Goal: Transaction & Acquisition: Obtain resource

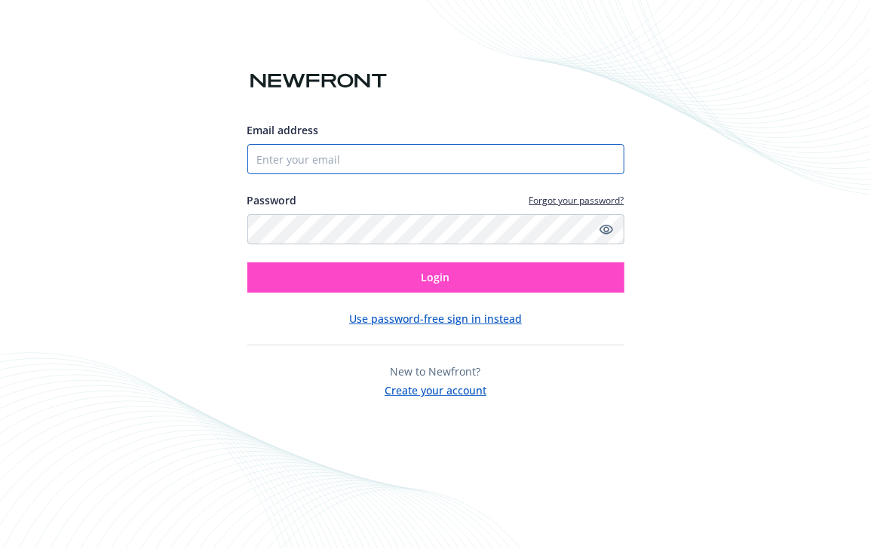
type input "[PERSON_NAME]"
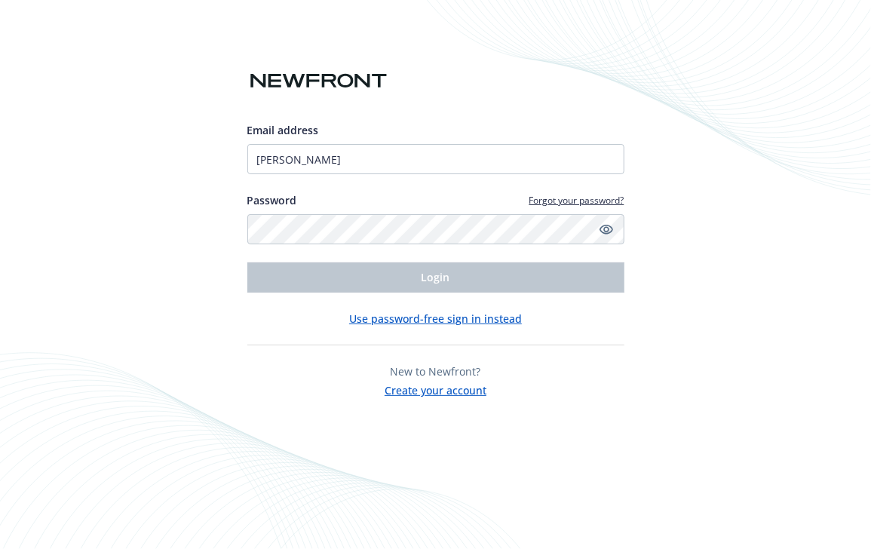
click at [623, 353] on div "Email address Salgado Password Forgot your password? Login Use password-free si…" at bounding box center [435, 260] width 377 height 276
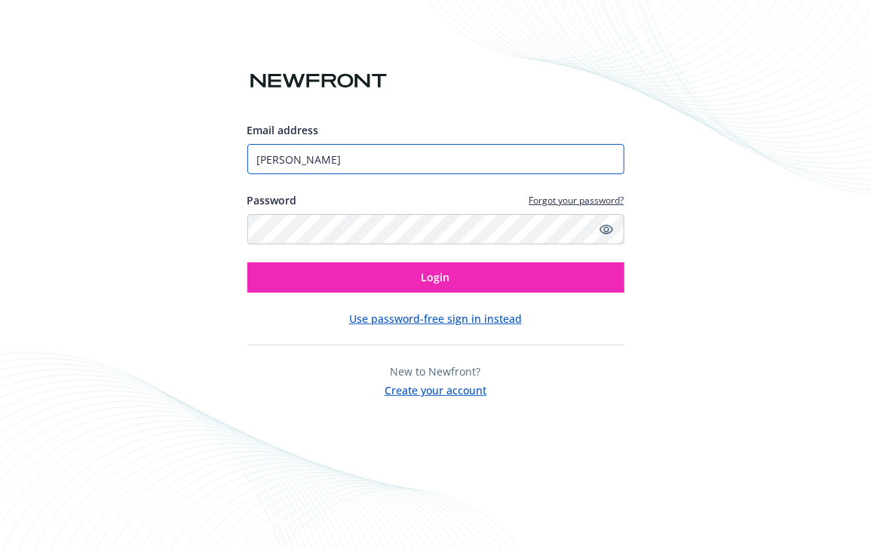
click at [320, 159] on input "[PERSON_NAME]" at bounding box center [435, 159] width 377 height 30
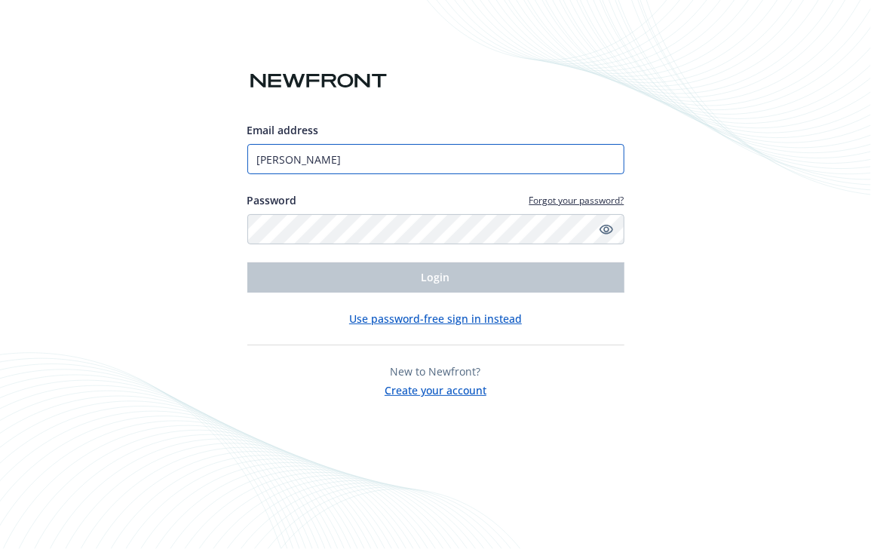
drag, startPoint x: 209, startPoint y: 163, endPoint x: 183, endPoint y: 156, distance: 26.5
click at [183, 156] on div "Email address [PERSON_NAME] Password Forgot your password? Login Use password-f…" at bounding box center [435, 274] width 871 height 549
type input "[PERSON_NAME][EMAIL_ADDRESS][PERSON_NAME][DOMAIN_NAME]"
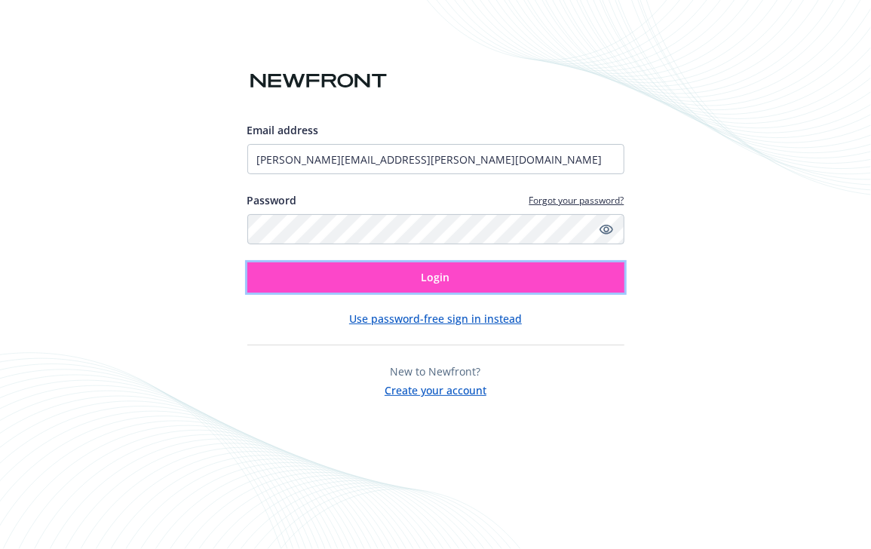
click at [435, 283] on span "Login" at bounding box center [436, 277] width 29 height 14
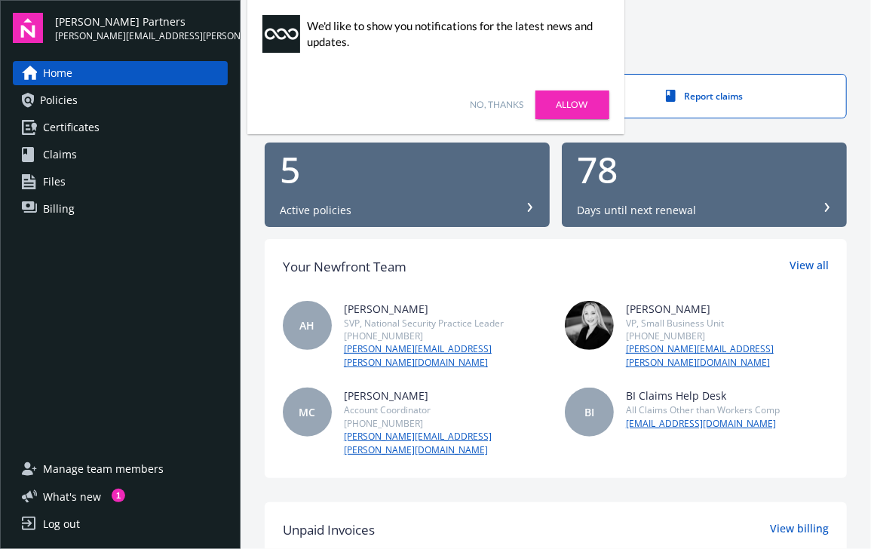
click at [113, 129] on link "Certificates" at bounding box center [120, 127] width 215 height 24
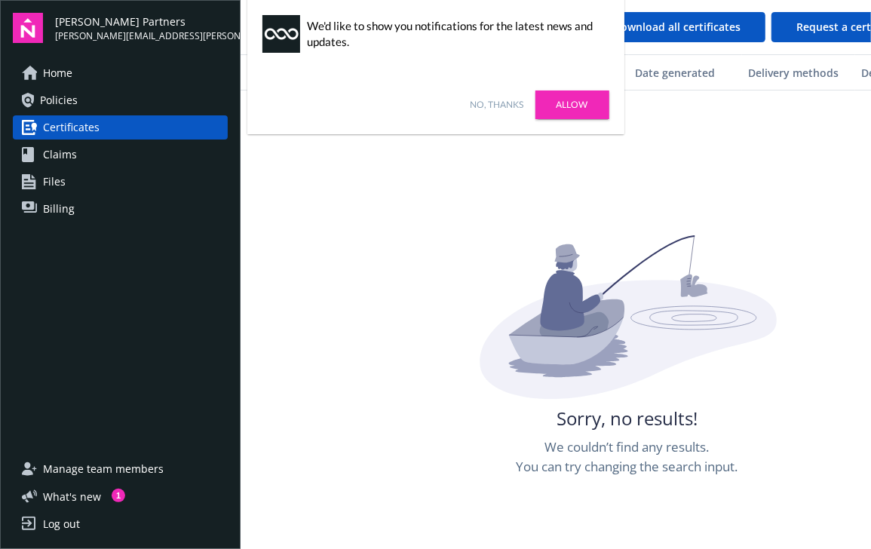
click at [507, 106] on link "No, thanks" at bounding box center [498, 105] width 54 height 14
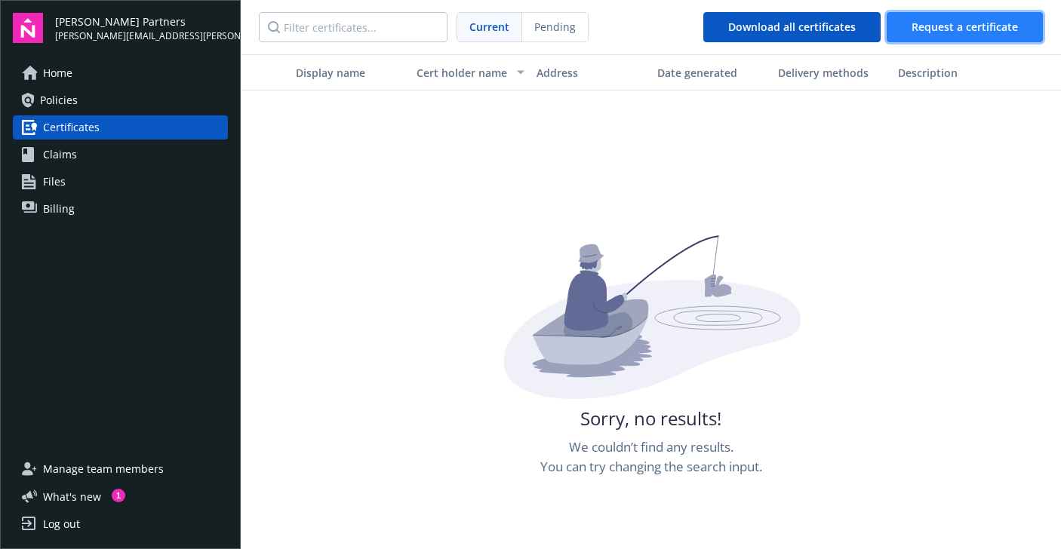
click at [871, 29] on span "Request a certificate" at bounding box center [964, 27] width 106 height 14
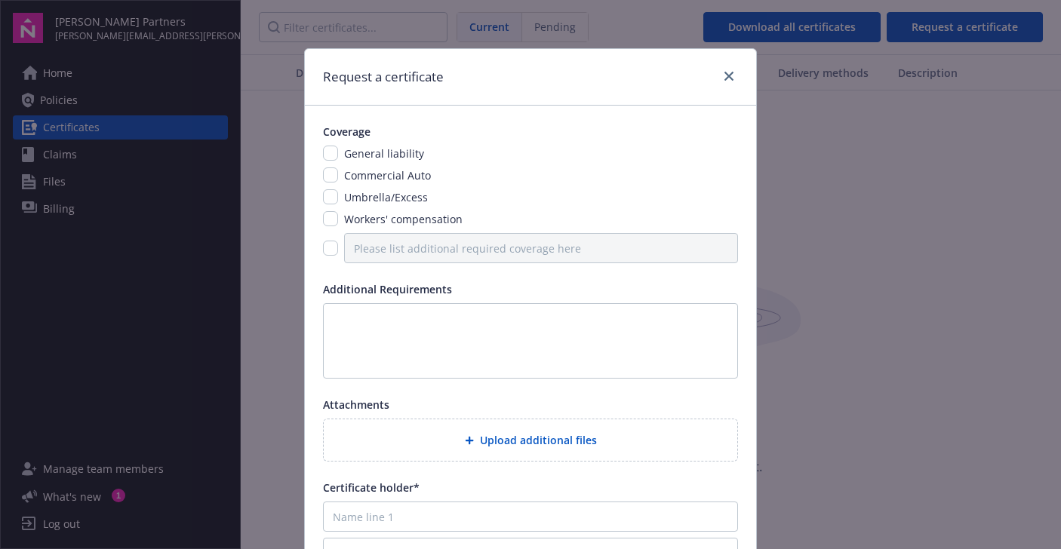
click at [370, 149] on span "General liability" at bounding box center [384, 153] width 80 height 14
click at [324, 149] on input "checkbox" at bounding box center [330, 153] width 15 height 15
checkbox input "true"
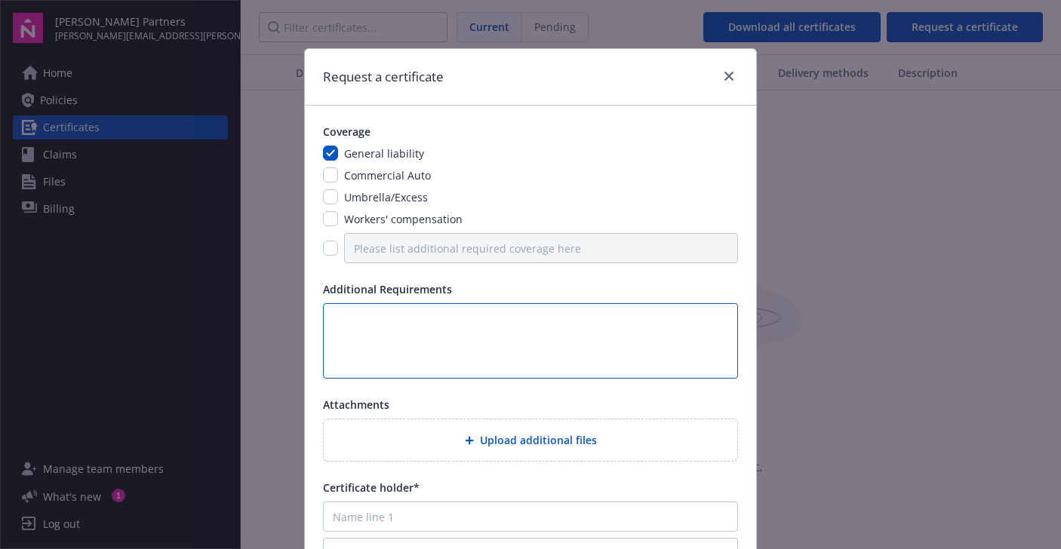
click at [462, 343] on textarea at bounding box center [530, 340] width 415 height 75
paste textarea "[GEOGRAPHIC_DATA] listed as the certificate holder, addressed as follows: Count…"
click at [383, 324] on textarea "[GEOGRAPHIC_DATA] listed as the certificate holder, addressed as follows: Count…" at bounding box center [530, 340] width 415 height 75
click at [410, 331] on textarea "[GEOGRAPHIC_DATA] listed as the certificate holder, addressed as follows: Count…" at bounding box center [530, 340] width 415 height 75
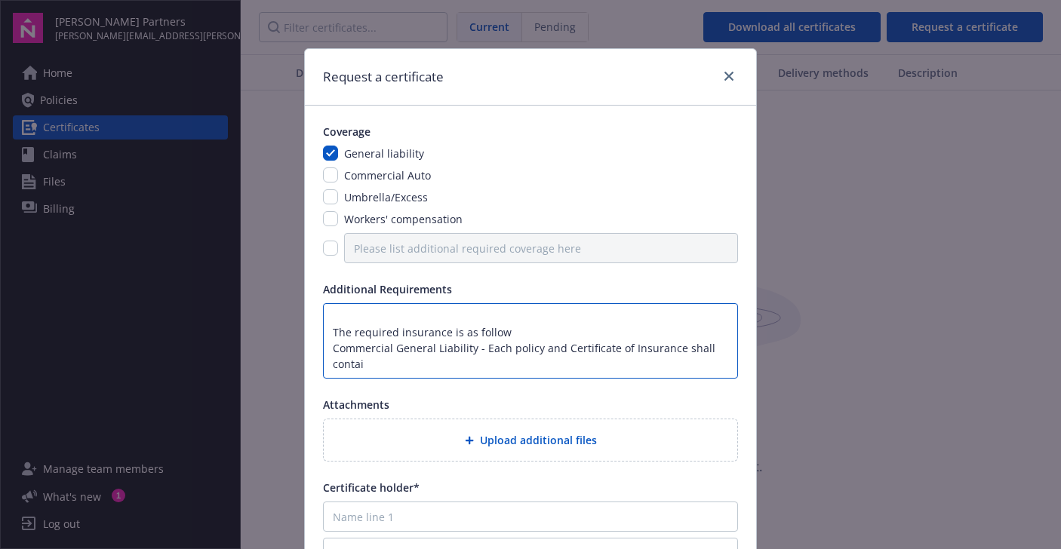
scroll to position [80, 0]
drag, startPoint x: 410, startPoint y: 342, endPoint x: 379, endPoint y: 330, distance: 32.9
click at [410, 342] on textarea "Montgomery County listed as the certificate holder, addressed as follows: Count…" at bounding box center [530, 340] width 415 height 75
drag, startPoint x: 332, startPoint y: 316, endPoint x: 688, endPoint y: 402, distance: 366.3
click at [688, 407] on div "Coverage General liability Commercial Auto Umbrella/Excess Workers' compensatio…" at bounding box center [530, 429] width 451 height 647
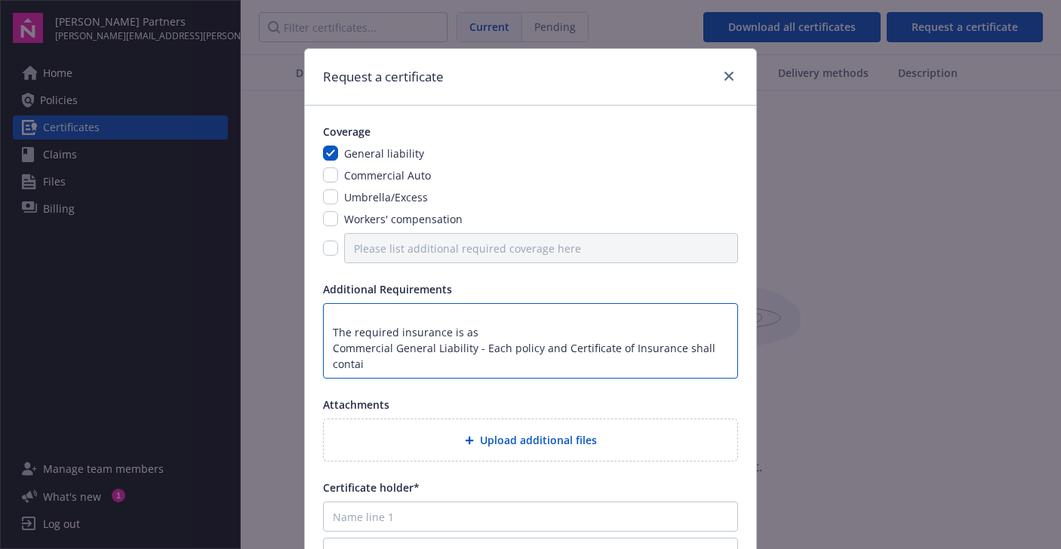
paste textarea "Commercial General Liability - Each policy and Certificate of Insurance shall c…"
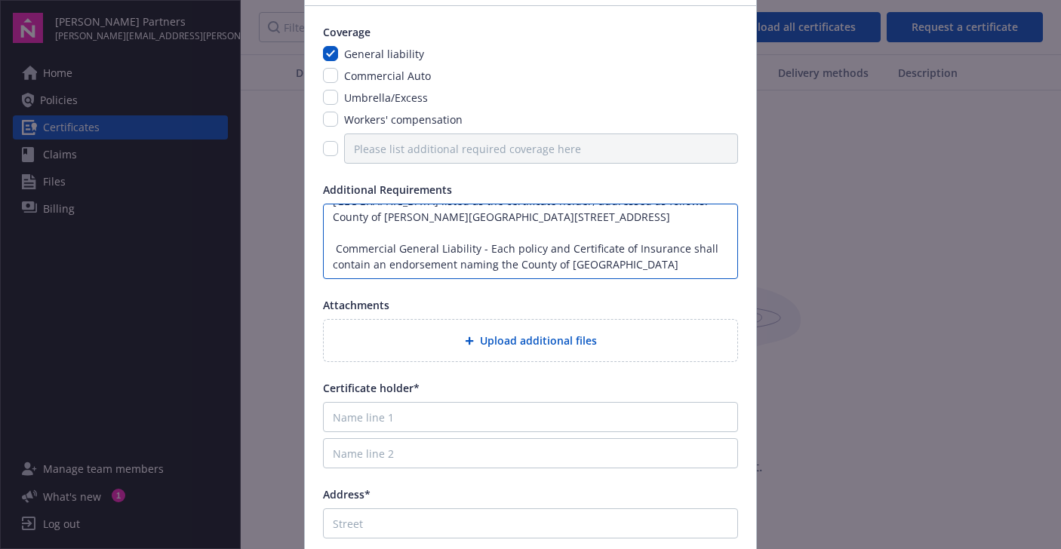
scroll to position [151, 0]
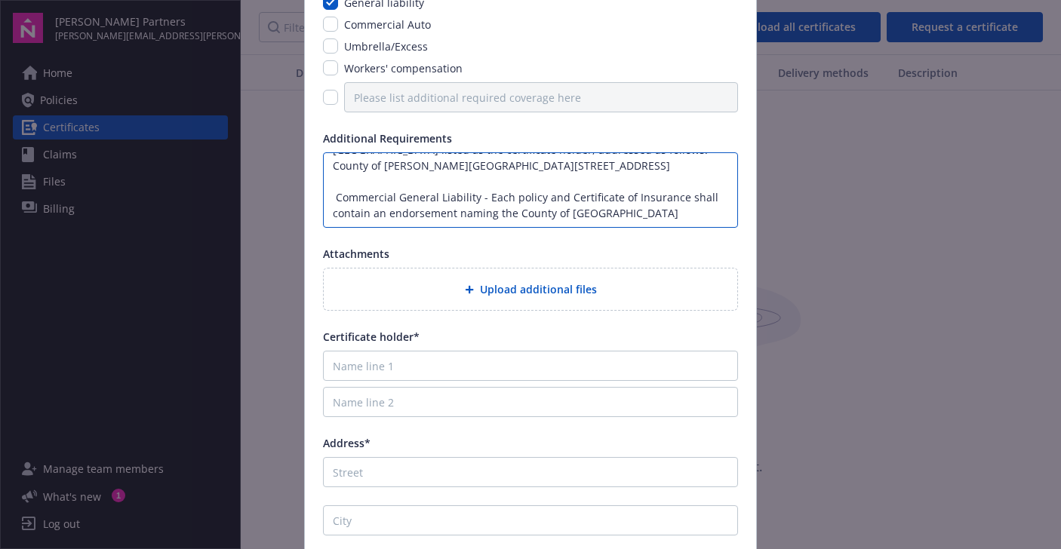
type textarea "Montgomery County listed as the certificate holder, addressed as follows: Count…"
click at [465, 277] on div "Upload additional files" at bounding box center [530, 289] width 413 height 41
click at [552, 211] on textarea "Montgomery County listed as the certificate holder, addressed as follows: Count…" at bounding box center [530, 189] width 415 height 75
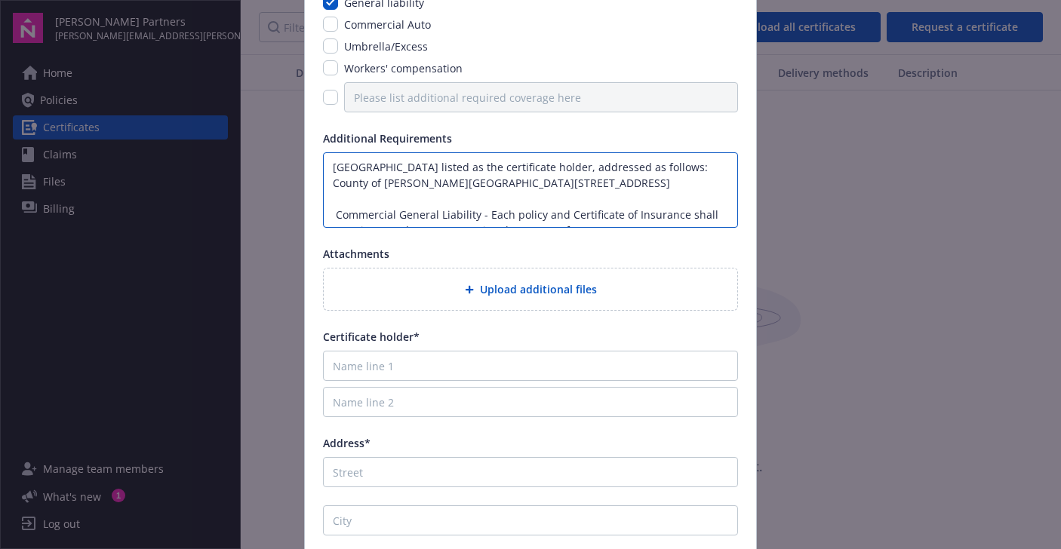
drag, startPoint x: 592, startPoint y: 215, endPoint x: 258, endPoint y: 64, distance: 366.7
click at [258, 64] on div "Request a certificate Coverage General liability Commercial Auto Umbrella/Exces…" at bounding box center [530, 274] width 1061 height 549
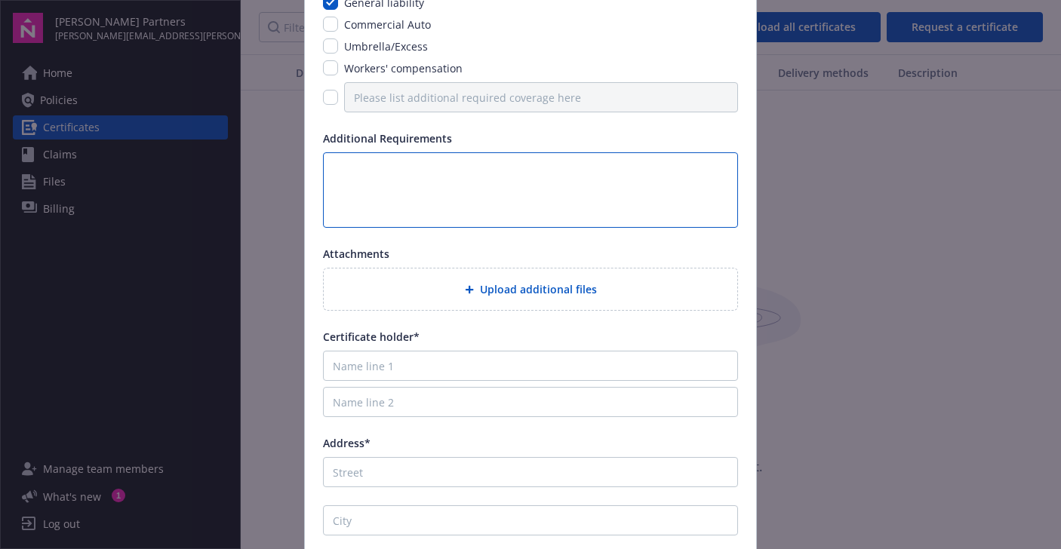
paste textarea "Commercial General Liability - Each policy and Certificate of Insurance shall c…"
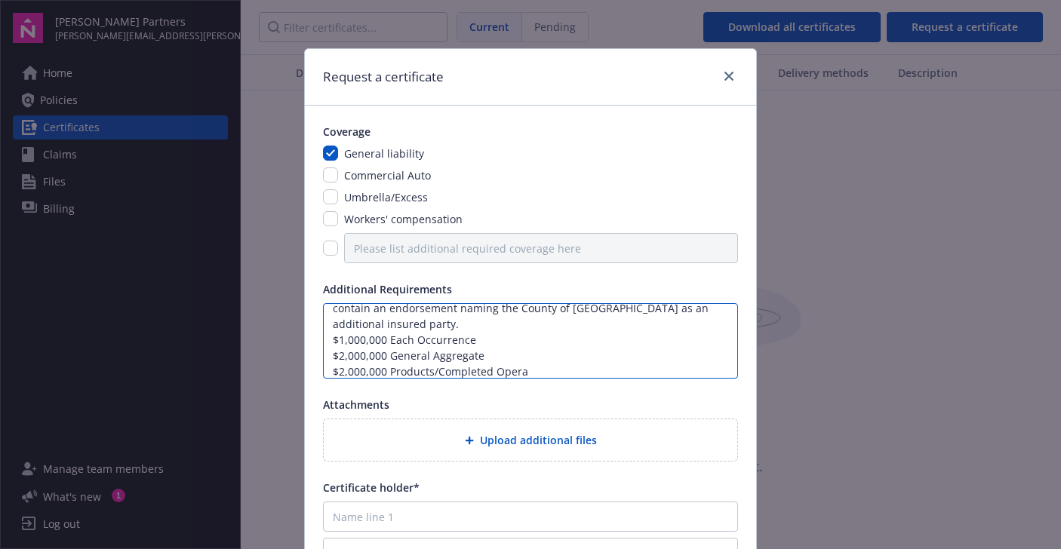
drag, startPoint x: 324, startPoint y: 355, endPoint x: 386, endPoint y: 348, distance: 62.2
click at [325, 355] on textarea "Commercial General Liability - Each policy and Certificate of Insurance shall c…" at bounding box center [530, 340] width 415 height 75
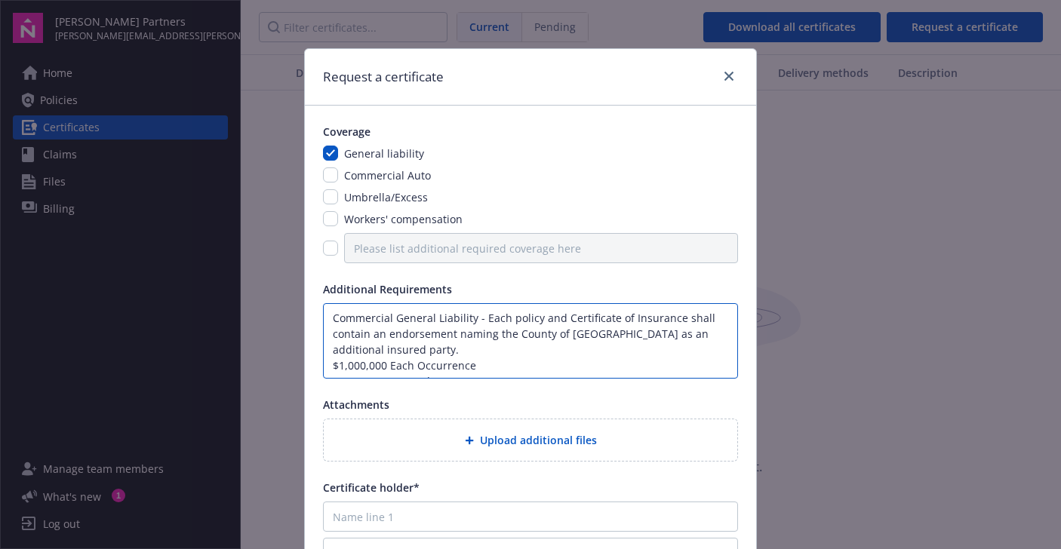
click at [422, 343] on textarea "Commercial General Liability - Each policy and Certificate of Insurance shall c…" at bounding box center [530, 340] width 415 height 75
drag, startPoint x: 461, startPoint y: 349, endPoint x: 479, endPoint y: 320, distance: 34.5
click at [479, 320] on textarea "Commercial General Liability - Each policy and Certificate of Insurance shall c…" at bounding box center [530, 340] width 415 height 75
click at [491, 351] on textarea "Commercial General Liability - Each policy and Certificate of Insurance shall c…" at bounding box center [530, 340] width 415 height 75
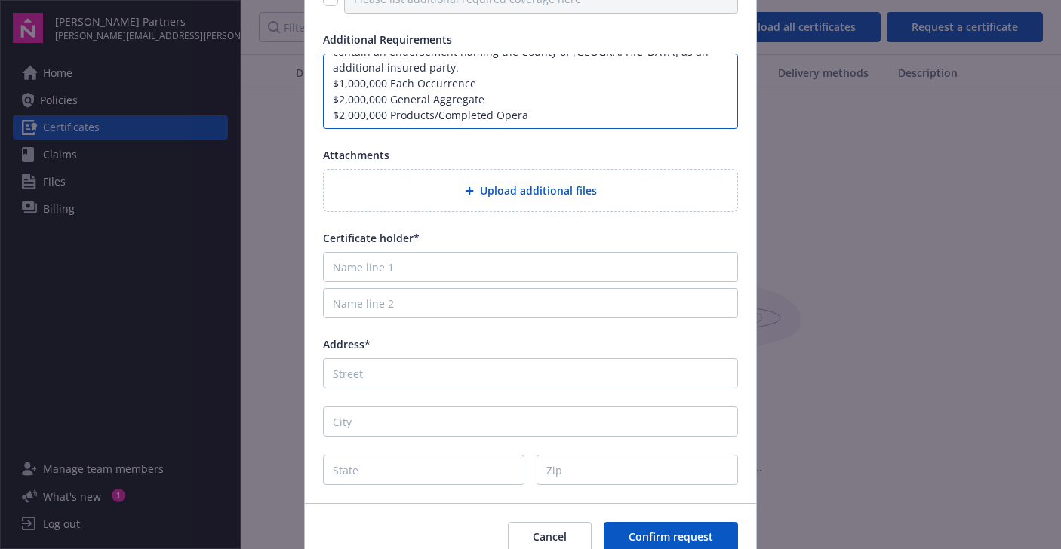
scroll to position [226, 0]
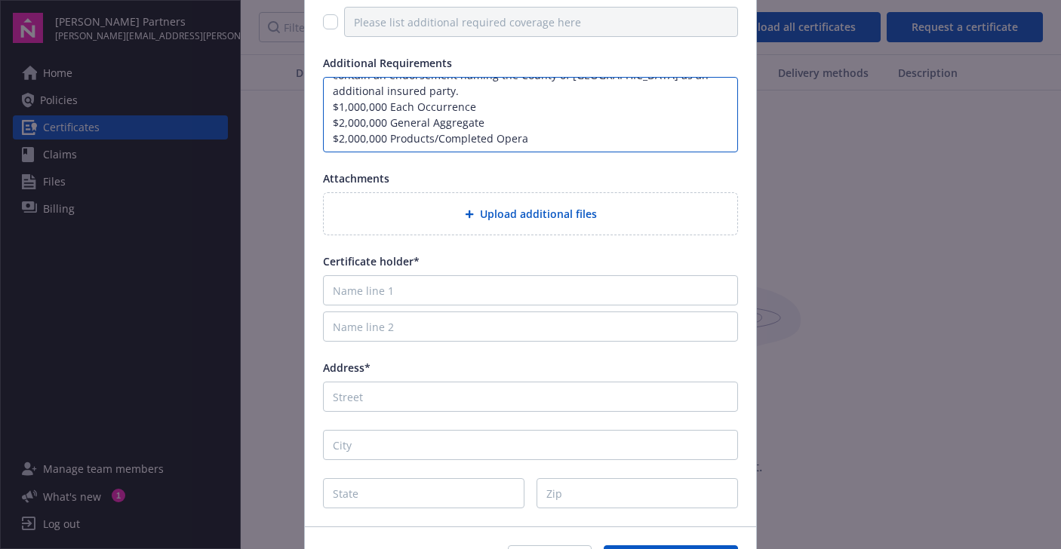
type textarea "Commercial General Liability - Each policy and Certificate of Insurance shall c…"
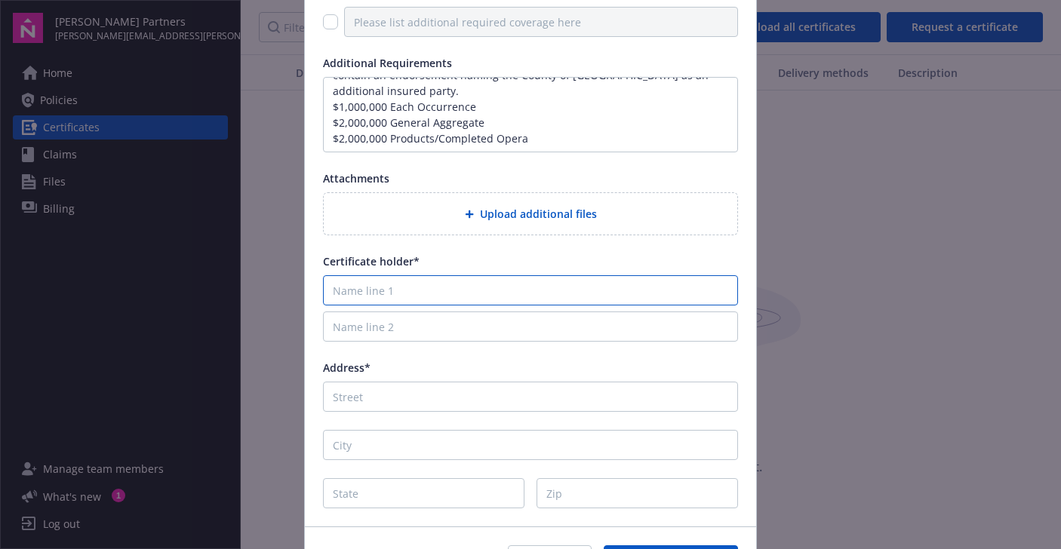
click at [423, 284] on input "Name line 1" at bounding box center [530, 290] width 415 height 30
paste input "County of Montgomery"
type input "County of Montgomery"
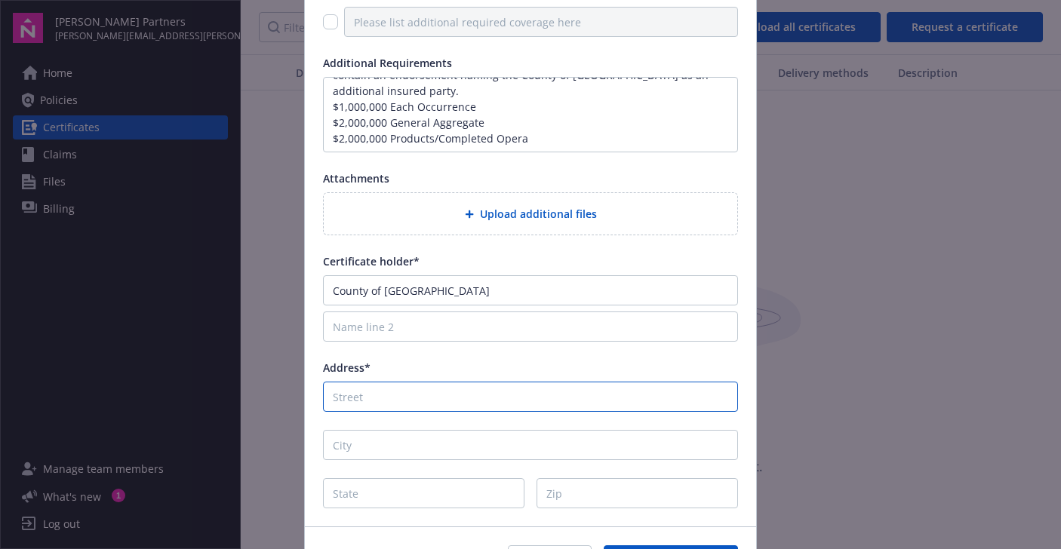
click at [396, 391] on input "Address*" at bounding box center [530, 397] width 415 height 30
paste input "PO Box 311"
type input "PO Box 311"
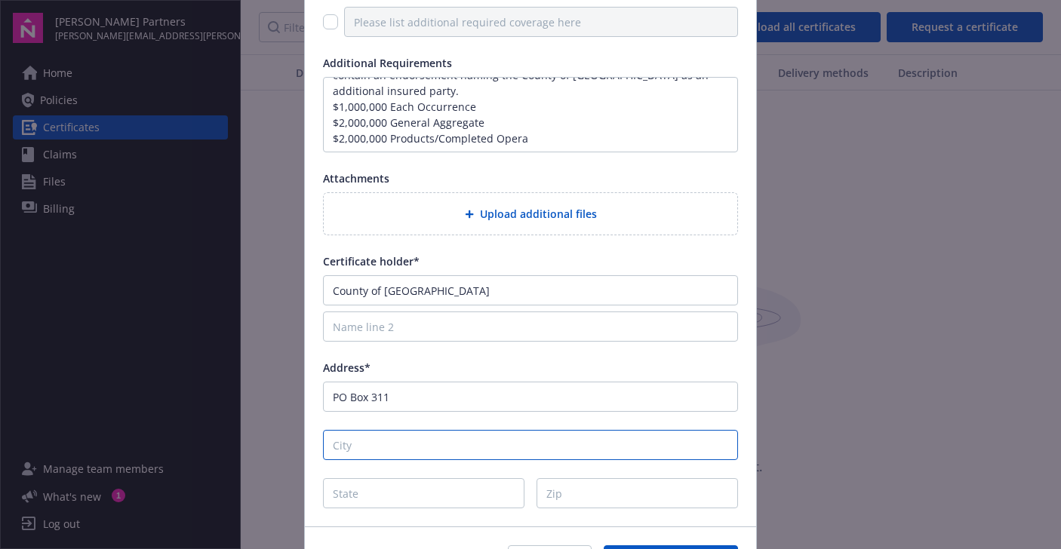
click at [509, 447] on input "City" at bounding box center [530, 445] width 415 height 30
paste input "Norristown"
type input "Norristown"
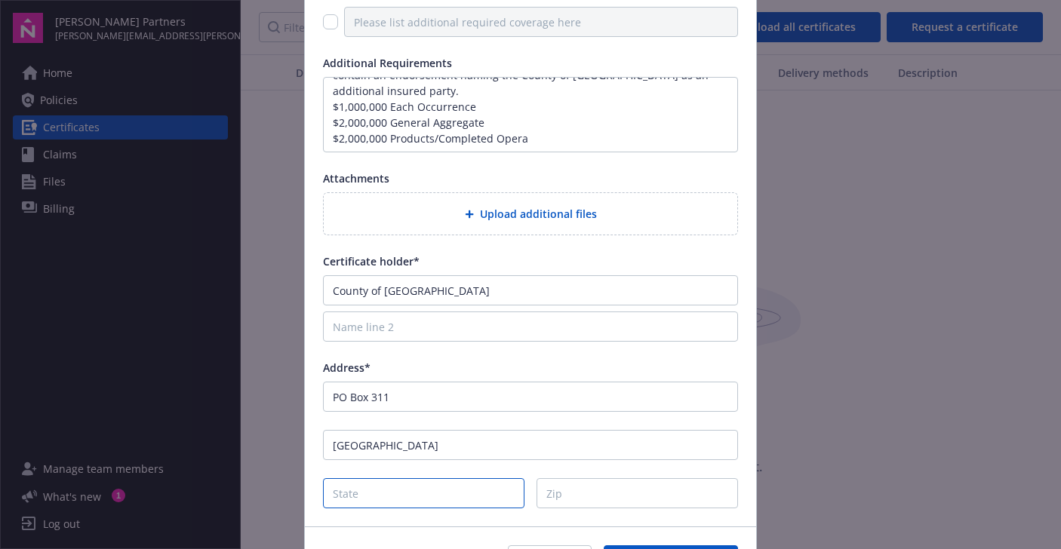
click at [489, 494] on input "State" at bounding box center [423, 493] width 201 height 30
drag, startPoint x: 424, startPoint y: 498, endPoint x: 347, endPoint y: 491, distance: 77.3
click at [344, 491] on input "PA 19404" at bounding box center [423, 493] width 201 height 30
type input "PA"
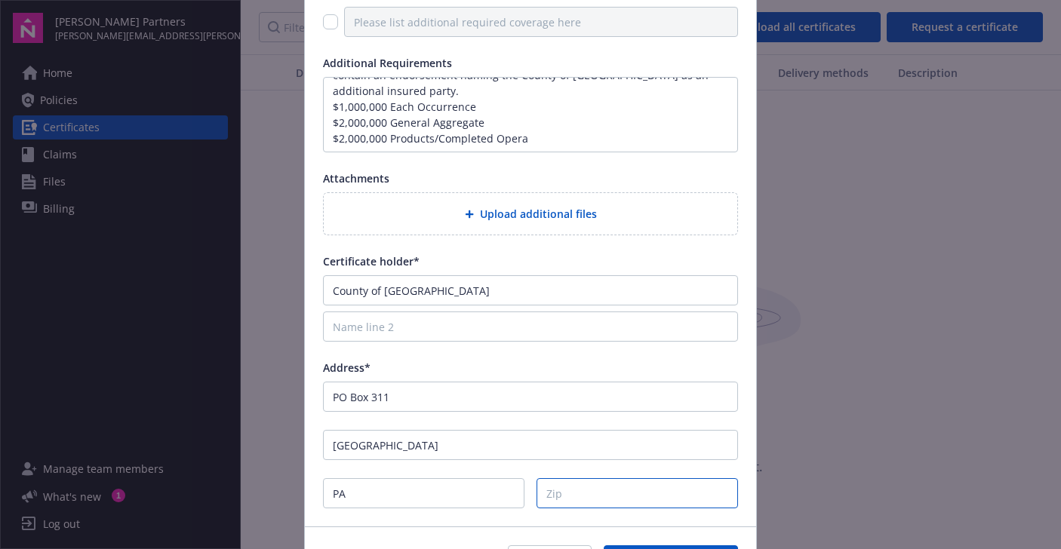
click at [569, 483] on input "Zip" at bounding box center [636, 493] width 201 height 30
paste input "19404"
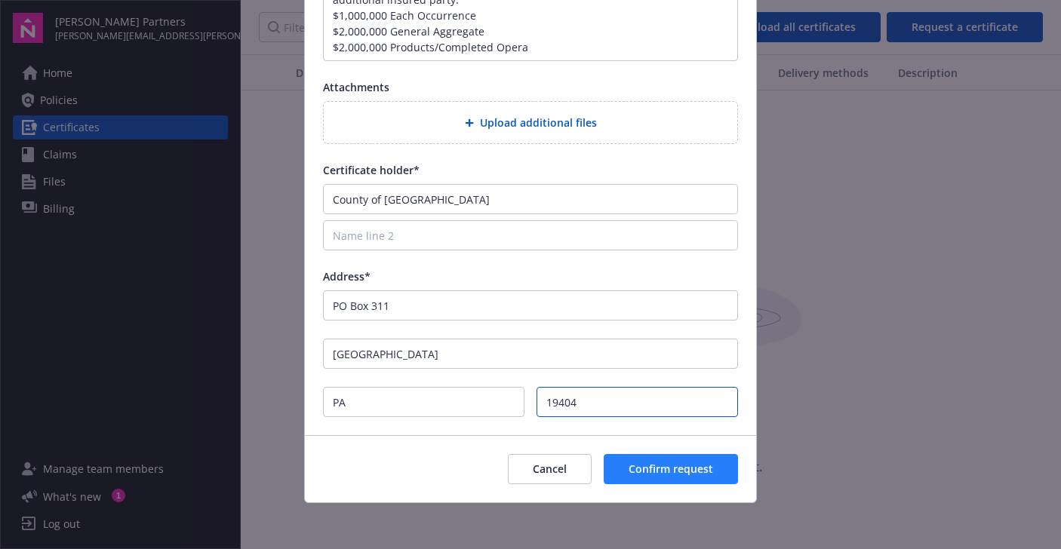
scroll to position [318, 0]
type input "19404"
click at [684, 467] on span "Confirm request" at bounding box center [670, 468] width 85 height 14
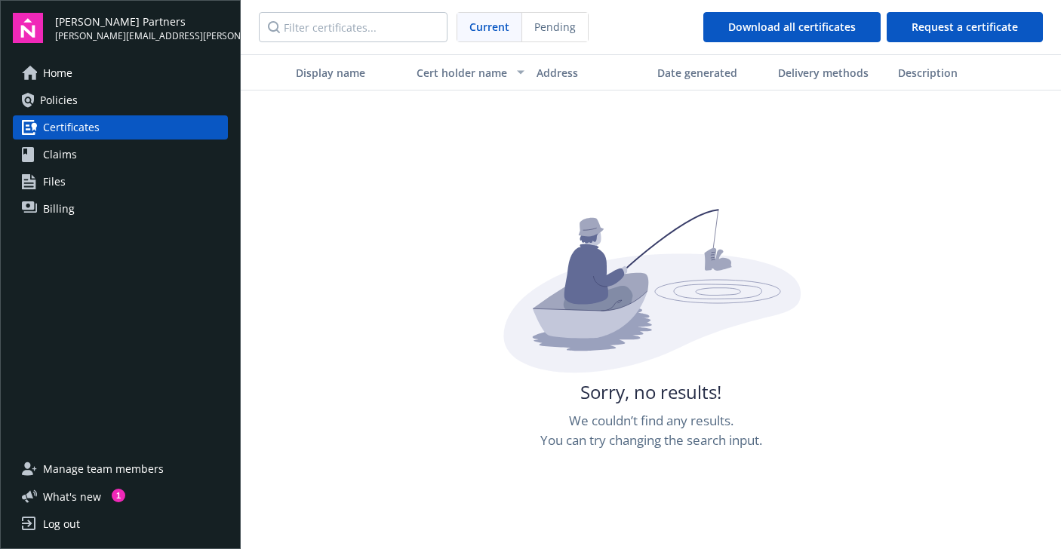
scroll to position [0, 0]
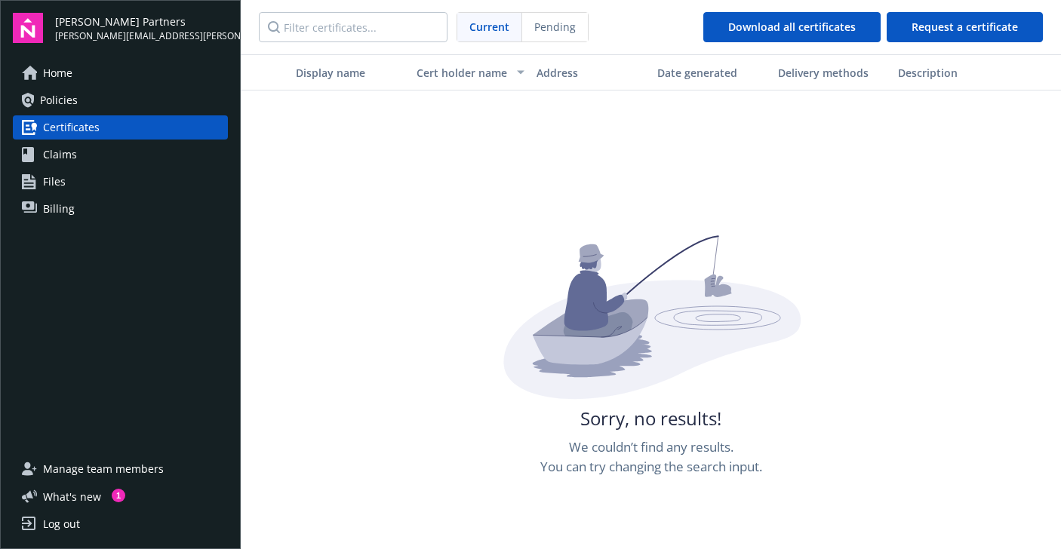
click at [136, 466] on span "Manage team members" at bounding box center [103, 469] width 121 height 24
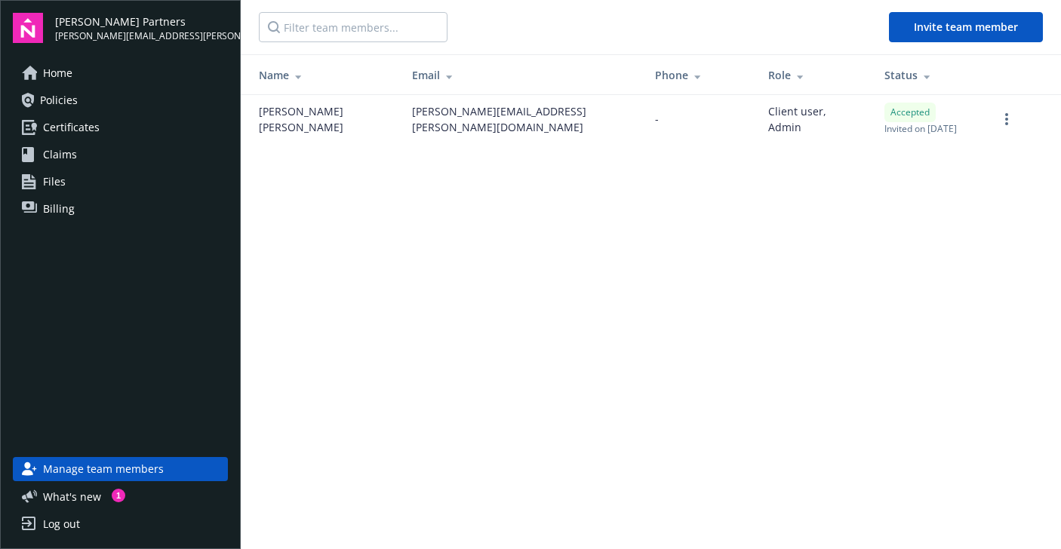
click at [608, 190] on main "Invite team member Name Email Phone Role Status Jessica Salgado jessica.salgado…" at bounding box center [651, 274] width 820 height 549
click at [114, 131] on link "Certificates" at bounding box center [120, 127] width 215 height 24
